Goal: Task Accomplishment & Management: Use online tool/utility

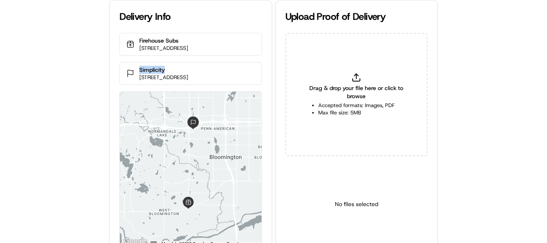
click at [132, 74] on div "Simplicity [STREET_ADDRESS]" at bounding box center [190, 73] width 142 height 23
drag, startPoint x: 177, startPoint y: 76, endPoint x: 133, endPoint y: 76, distance: 44.1
click at [133, 76] on div "Simplicity [STREET_ADDRESS]" at bounding box center [190, 73] width 142 height 23
copy p "Simplicity"
click at [365, 77] on div "Drag & drop your file here or click to browse Accepted formats: Images, PDF Max…" at bounding box center [356, 94] width 142 height 123
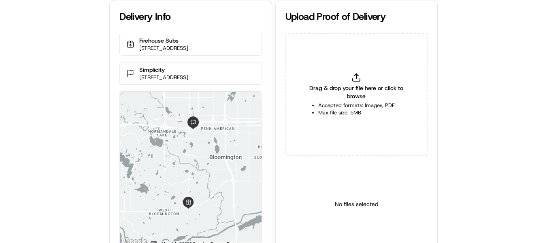
type input "C:\fakepath\Simplicity pop.jpg"
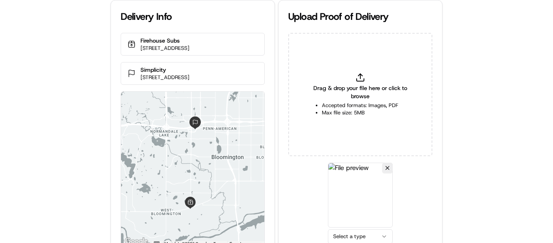
click at [354, 236] on html "Delivery Info Firehouse Subs 10700 France Ave S #116, Minneapolis, MN 55431, US…" at bounding box center [276, 121] width 553 height 243
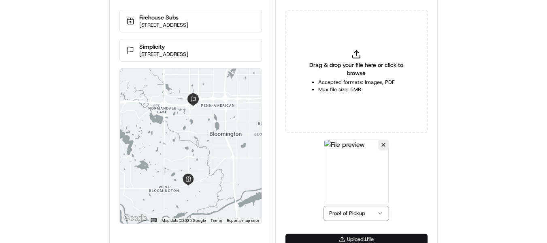
scroll to position [35, 0]
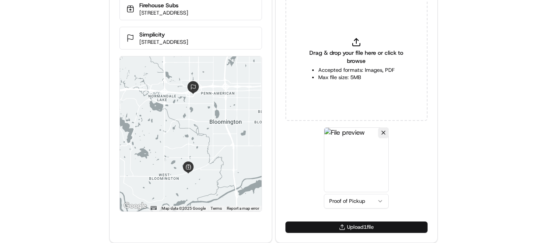
click at [366, 226] on button "Upload 1 file" at bounding box center [356, 226] width 142 height 11
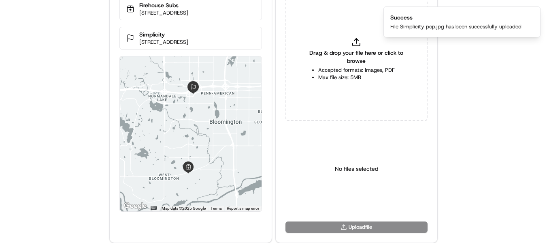
click at [355, 43] on icon at bounding box center [356, 42] width 10 height 10
type input "C:\fakepath\Simplicity pod.jpg"
click at [364, 202] on html "Delivery Info Firehouse Subs 10700 France Ave S #116, Minneapolis, MN 55431, US…" at bounding box center [273, 86] width 547 height 243
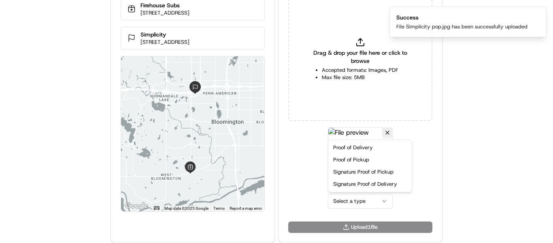
drag, startPoint x: 361, startPoint y: 148, endPoint x: 386, endPoint y: 211, distance: 68.5
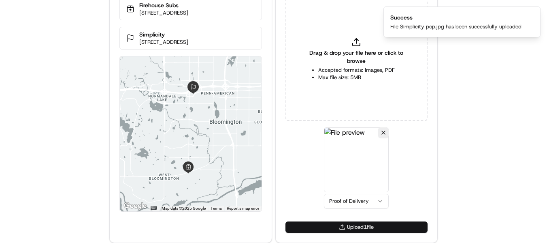
click at [369, 223] on button "Upload 1 file" at bounding box center [356, 226] width 142 height 11
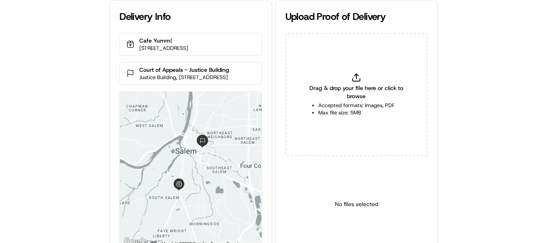
drag, startPoint x: 235, startPoint y: 81, endPoint x: 127, endPoint y: 74, distance: 107.9
click at [127, 74] on div "Court of Appeals - Justice Building Justice Building, [STREET_ADDRESS]" at bounding box center [190, 73] width 142 height 23
click at [143, 74] on p "Court of Appeals - Justice Building" at bounding box center [184, 70] width 90 height 8
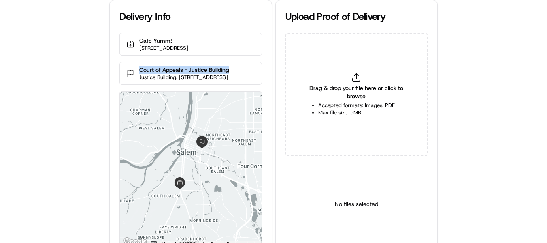
drag, startPoint x: 136, startPoint y: 75, endPoint x: 234, endPoint y: 72, distance: 98.0
click at [244, 75] on div "Court of Appeals - Justice Building Justice Building, [STREET_ADDRESS]" at bounding box center [190, 73] width 142 height 23
copy p "Court of Appeals - Justice Building"
click at [360, 74] on icon at bounding box center [356, 77] width 10 height 10
type input "C:\fakepath\Court of Appeals - Justice Building pop.jpeg"
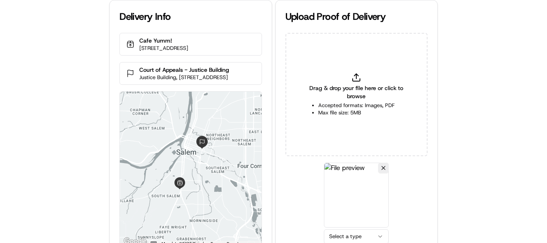
click at [349, 238] on html "Delivery Info Cafe Yumm! [STREET_ADDRESS] Court of Appeals - [GEOGRAPHIC_DATA],…" at bounding box center [273, 121] width 547 height 243
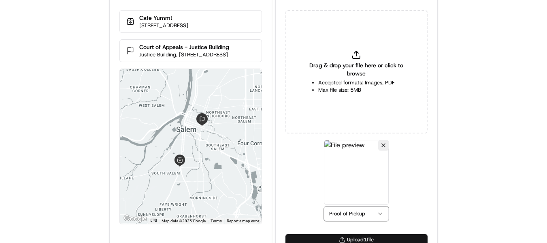
scroll to position [35, 0]
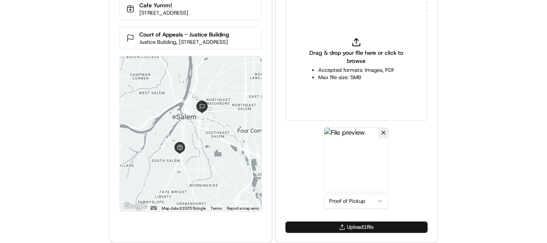
click at [364, 225] on button "Upload 1 file" at bounding box center [356, 226] width 142 height 11
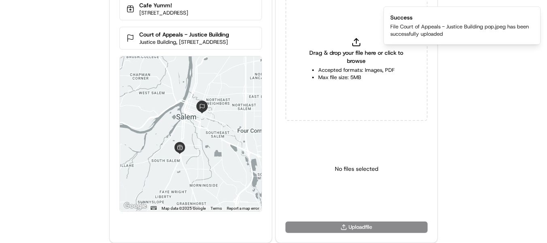
click at [355, 47] on div "Drag & drop your file here or click to browse Accepted formats: Images, PDF Max…" at bounding box center [356, 59] width 142 height 123
type input "C:\fakepath\Court of Appeals - Justice Building pod.jpeg"
click at [363, 202] on html "Delivery Info Cafe Yumm! [STREET_ADDRESS] Court of Appeals - [GEOGRAPHIC_DATA],…" at bounding box center [273, 86] width 547 height 243
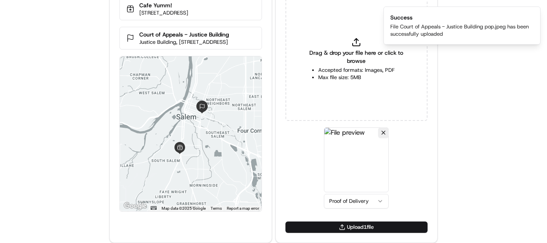
click at [363, 225] on button "Upload 1 file" at bounding box center [356, 226] width 142 height 11
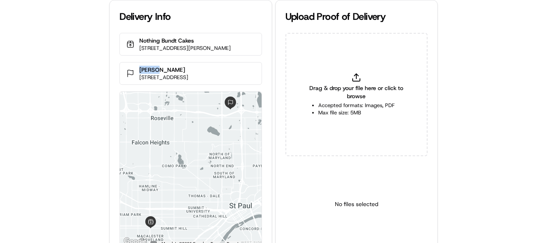
drag, startPoint x: 146, startPoint y: 71, endPoint x: 150, endPoint y: 62, distance: 10.2
click at [139, 72] on p "Abbott" at bounding box center [163, 70] width 49 height 8
copy p "Abbott"
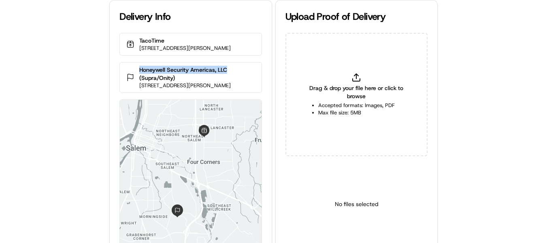
drag, startPoint x: 234, startPoint y: 69, endPoint x: 165, endPoint y: 21, distance: 84.0
click at [129, 67] on div "Honeywell Security Americas, LLC (Supra/Onity) [STREET_ADDRESS]" at bounding box center [190, 77] width 142 height 31
copy p "Honeywell Security Americas, LLC"
click at [343, 72] on div "Drag & drop your file here or click to browse Accepted formats: Images, PDF Max…" at bounding box center [356, 94] width 142 height 123
type input "C:\fakepath\Honeywell Security Americas, LLC pop.jpeg"
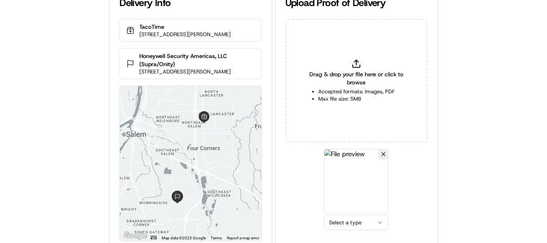
scroll to position [35, 0]
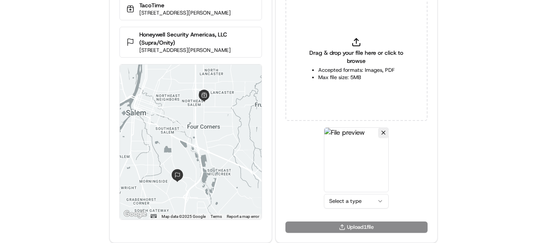
click at [355, 200] on html "Delivery Info TacoTime 922 Lancaster Dr NE, Salem, OR 97301, USA Honeywell Secu…" at bounding box center [273, 86] width 547 height 243
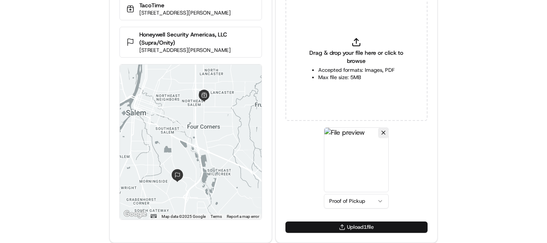
click at [362, 226] on button "Upload 1 file" at bounding box center [356, 226] width 142 height 11
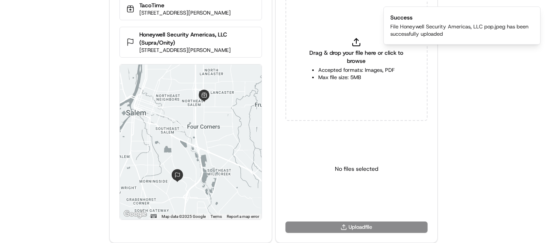
click at [355, 43] on icon at bounding box center [356, 42] width 10 height 10
type input "C:\fakepath\Honeywell Security Americas, LLC pod.jpeg"
click at [360, 203] on html "Delivery Info TacoTime 922 Lancaster Dr NE, Salem, OR 97301, USA Honeywell Secu…" at bounding box center [273, 86] width 547 height 243
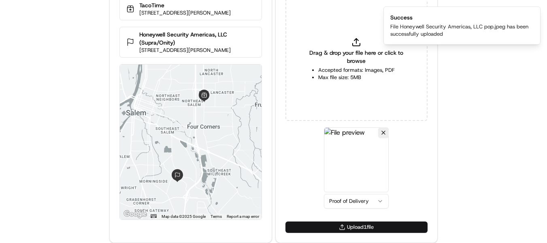
click at [362, 225] on button "Upload 1 file" at bounding box center [356, 226] width 142 height 11
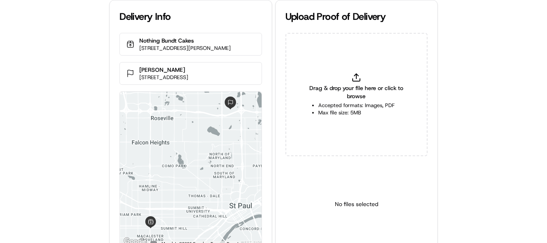
click at [155, 68] on p "[PERSON_NAME]" at bounding box center [163, 70] width 49 height 8
click at [155, 68] on p "Abbott" at bounding box center [163, 70] width 49 height 8
copy p "Abbott"
click at [348, 72] on div "Drag & drop your file here or click to browse Accepted formats: Images, PDF Max…" at bounding box center [356, 94] width 142 height 123
type input "C:\fakepath\Abbott pop.jpg"
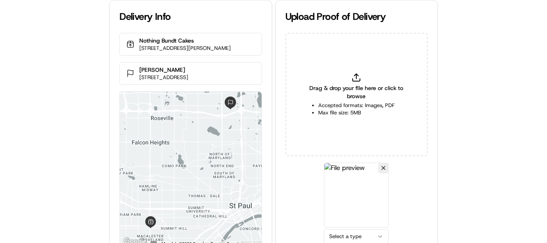
click at [364, 233] on html "Delivery Info Nothing Bundt Cakes 1580 Grand Ave, St Paul, MN 55105, USA Abbott…" at bounding box center [273, 121] width 547 height 243
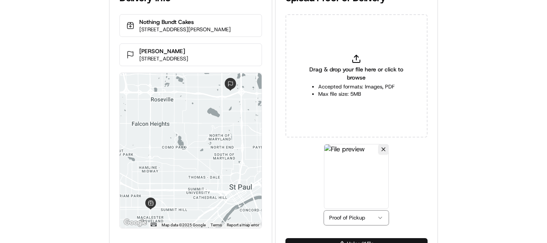
scroll to position [35, 0]
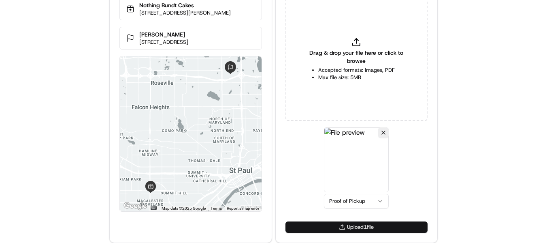
click at [360, 227] on button "Upload 1 file" at bounding box center [356, 226] width 142 height 11
